Goal: Navigation & Orientation: Find specific page/section

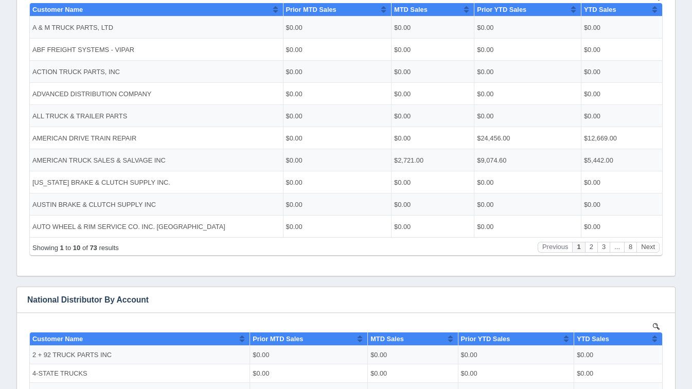
scroll to position [244, 0]
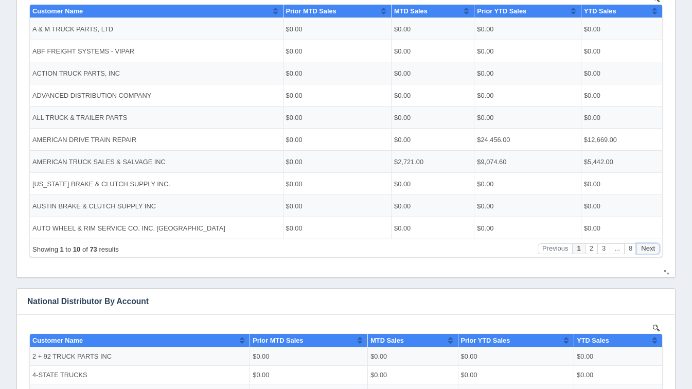
click at [643, 254] on button "Next" at bounding box center [648, 248] width 23 height 11
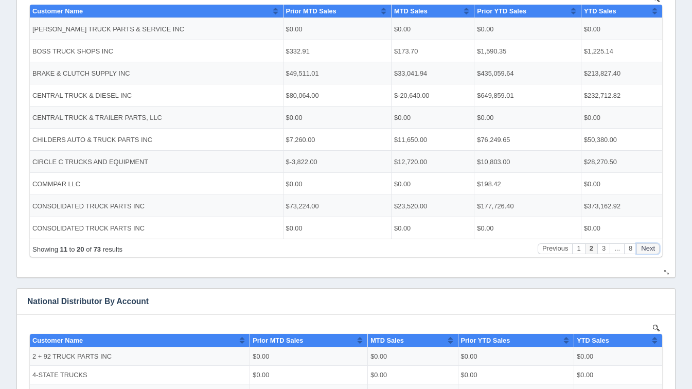
click at [643, 254] on button "Next" at bounding box center [648, 248] width 23 height 11
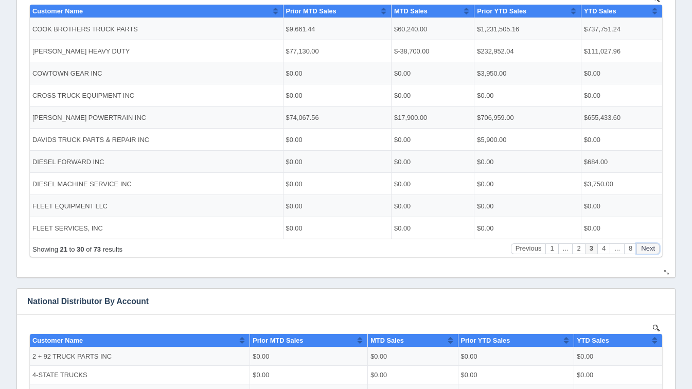
click at [643, 254] on button "Next" at bounding box center [648, 248] width 23 height 11
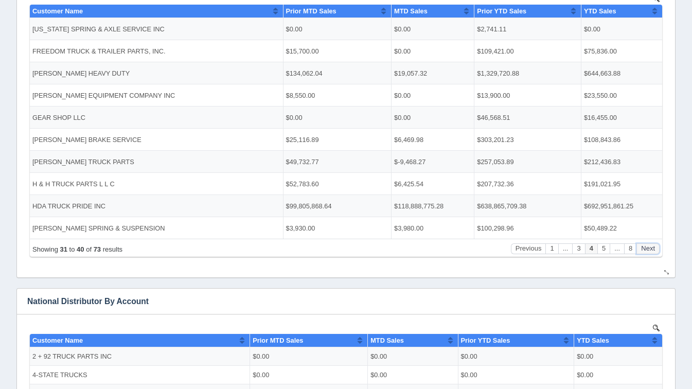
click at [643, 254] on button "Next" at bounding box center [648, 248] width 23 height 11
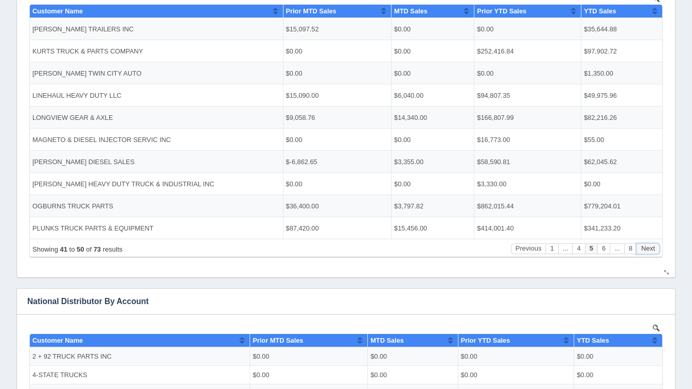
click at [643, 254] on button "Next" at bounding box center [648, 248] width 23 height 11
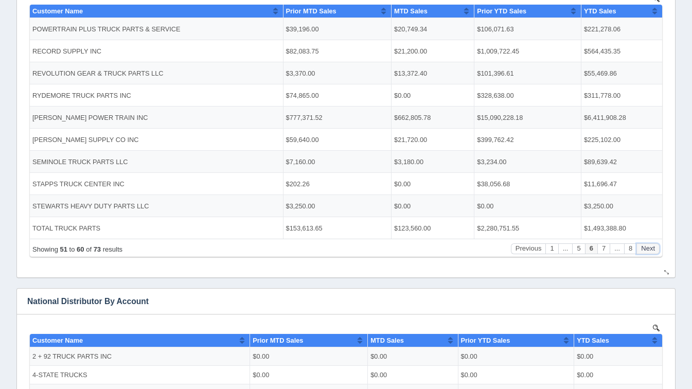
click at [643, 254] on button "Next" at bounding box center [648, 248] width 23 height 11
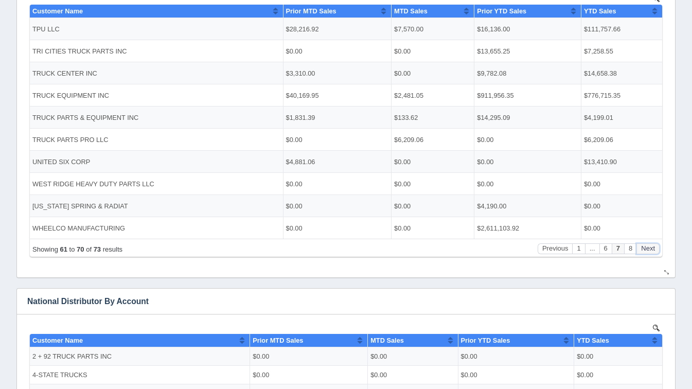
click at [643, 254] on button "Next" at bounding box center [648, 248] width 23 height 11
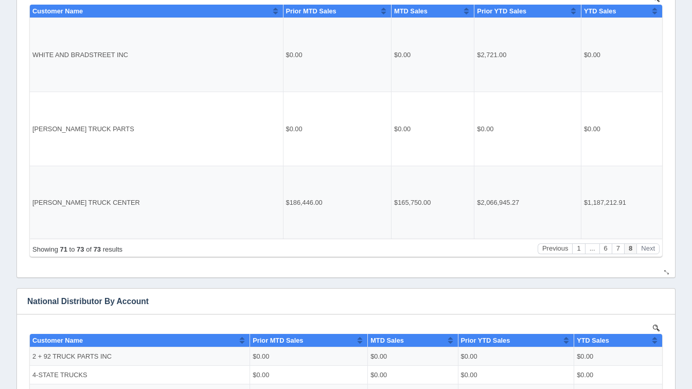
scroll to position [0, 0]
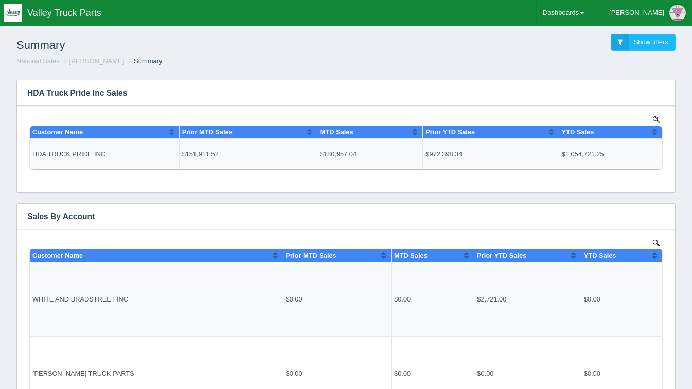
drag, startPoint x: 82, startPoint y: 1, endPoint x: 284, endPoint y: 68, distance: 212.2
click at [284, 68] on div "Summary Show filters National Sales [PERSON_NAME] Summary" at bounding box center [346, 50] width 684 height 43
